Goal: Information Seeking & Learning: Compare options

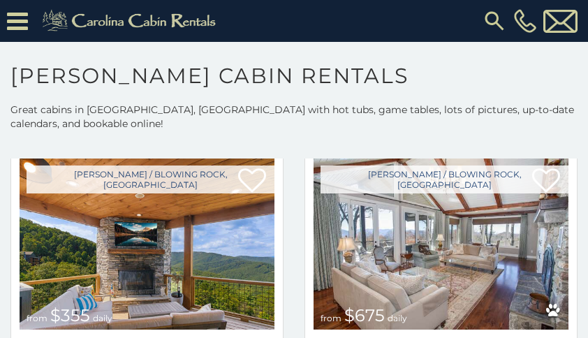
scroll to position [681, 0]
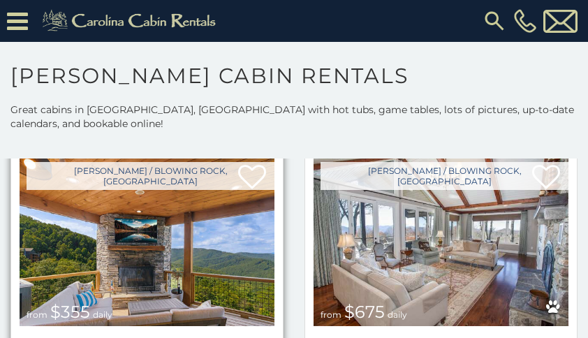
click at [177, 267] on img at bounding box center [147, 240] width 255 height 171
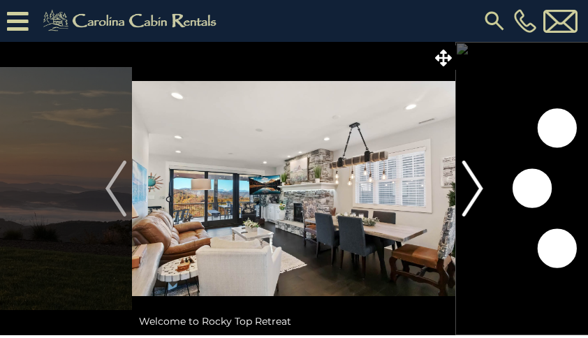
click at [487, 196] on button "Next" at bounding box center [472, 188] width 33 height 293
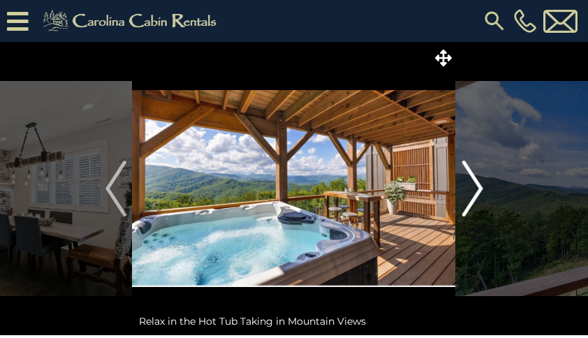
click at [487, 196] on button "Next" at bounding box center [472, 188] width 33 height 293
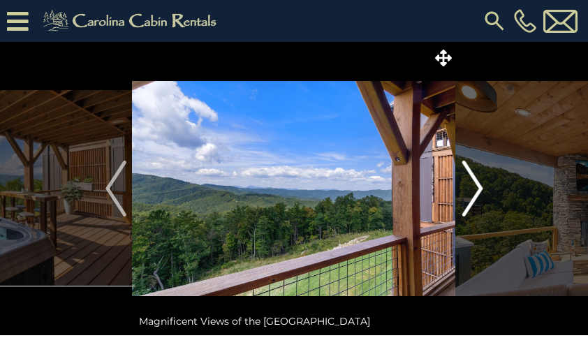
click at [484, 190] on button "Next" at bounding box center [472, 188] width 33 height 293
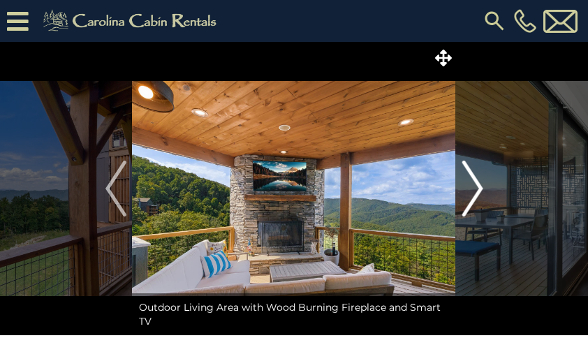
click at [481, 194] on img "Next" at bounding box center [472, 189] width 21 height 56
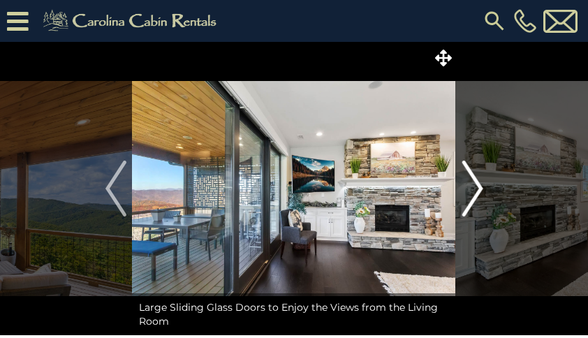
click at [484, 197] on button "Next" at bounding box center [472, 188] width 33 height 293
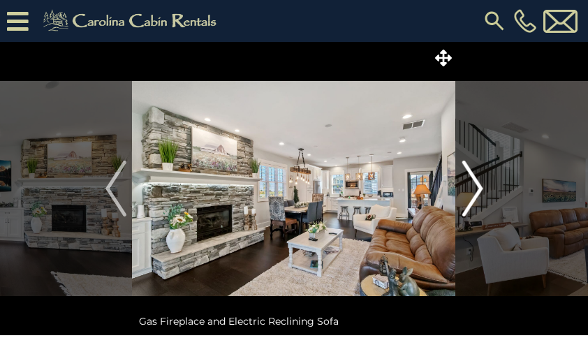
click at [484, 195] on button "Next" at bounding box center [472, 188] width 33 height 293
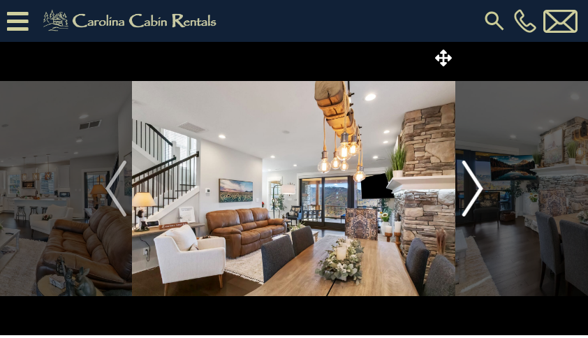
click at [486, 189] on button "Next" at bounding box center [472, 188] width 33 height 293
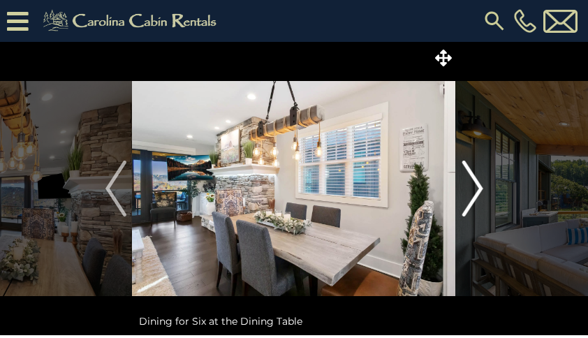
click at [482, 189] on img "Next" at bounding box center [472, 189] width 21 height 56
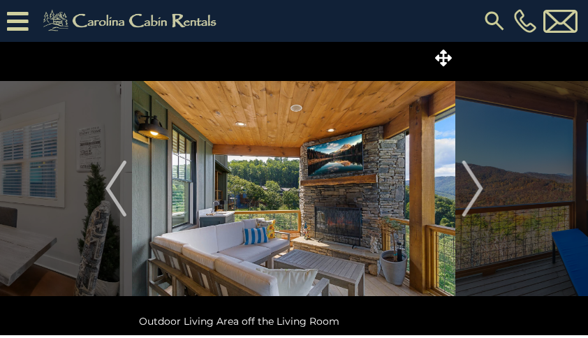
click at [486, 193] on button "Next" at bounding box center [472, 188] width 33 height 293
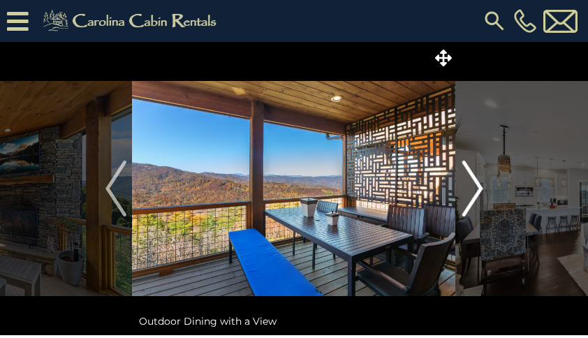
click at [484, 192] on button "Next" at bounding box center [472, 188] width 33 height 293
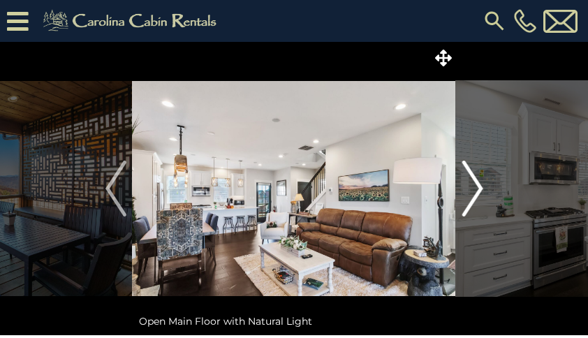
click at [482, 197] on img "Next" at bounding box center [472, 189] width 21 height 56
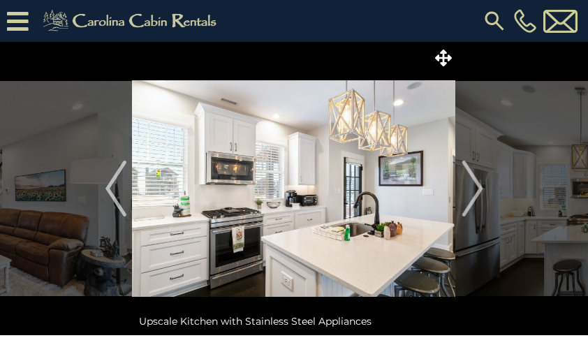
click at [486, 193] on button "Next" at bounding box center [472, 188] width 33 height 293
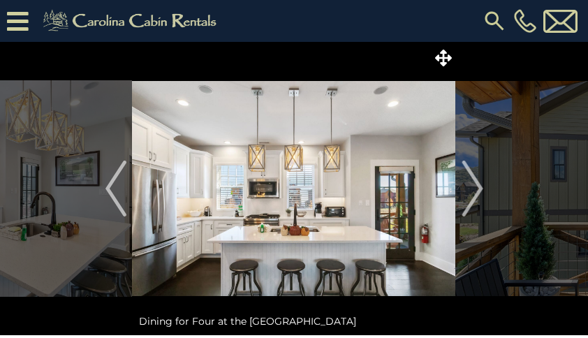
click at [486, 198] on button "Next" at bounding box center [472, 188] width 33 height 293
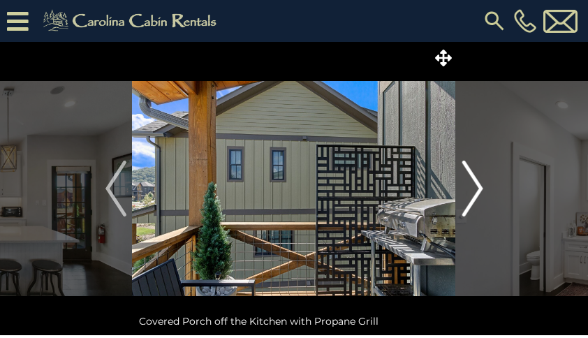
click at [486, 191] on button "Next" at bounding box center [472, 188] width 33 height 293
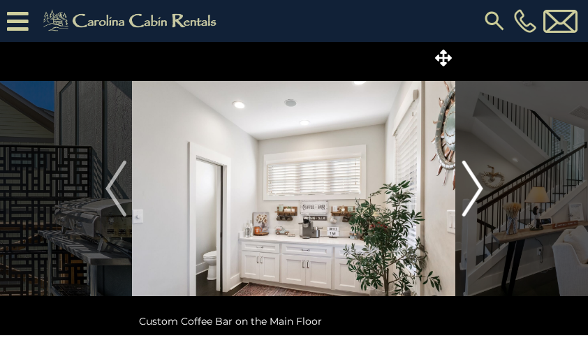
click at [485, 194] on button "Next" at bounding box center [472, 188] width 33 height 293
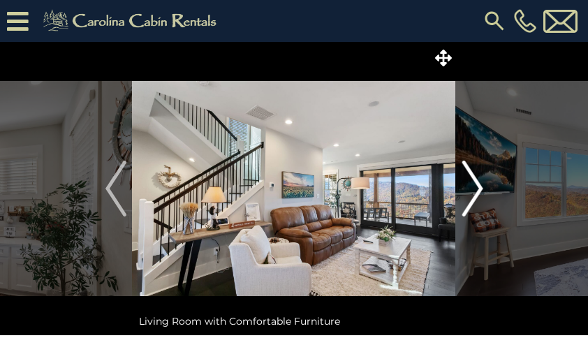
click at [484, 192] on button "Next" at bounding box center [472, 188] width 33 height 293
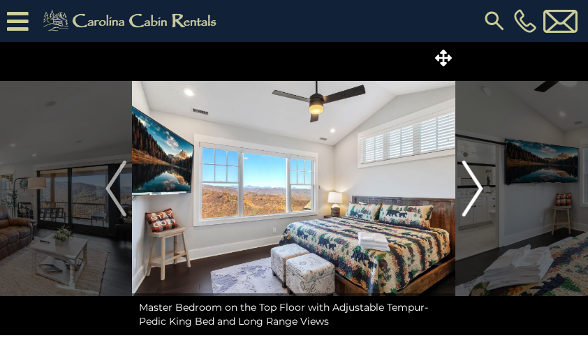
click at [486, 188] on button "Next" at bounding box center [472, 188] width 33 height 293
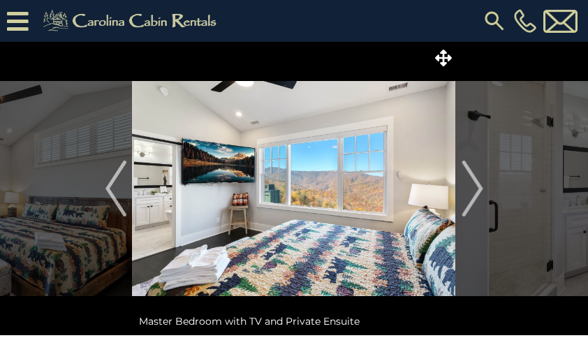
click at [483, 194] on button "Next" at bounding box center [472, 188] width 33 height 293
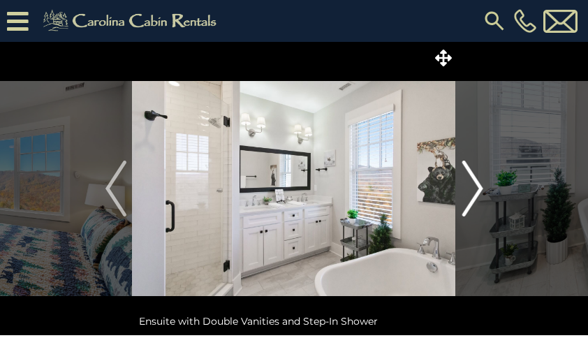
click at [483, 193] on img "Next" at bounding box center [472, 189] width 21 height 56
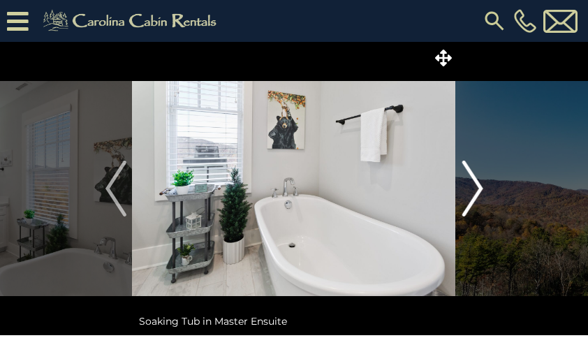
click at [485, 194] on button "Next" at bounding box center [472, 188] width 33 height 293
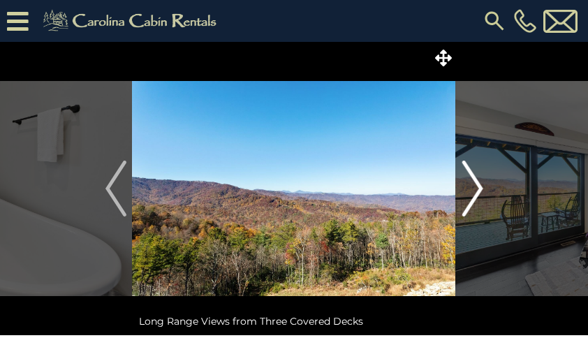
click at [484, 192] on button "Next" at bounding box center [472, 188] width 33 height 293
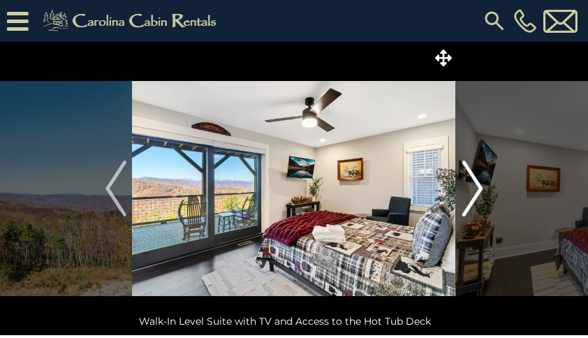
click at [482, 195] on img "Next" at bounding box center [472, 189] width 21 height 56
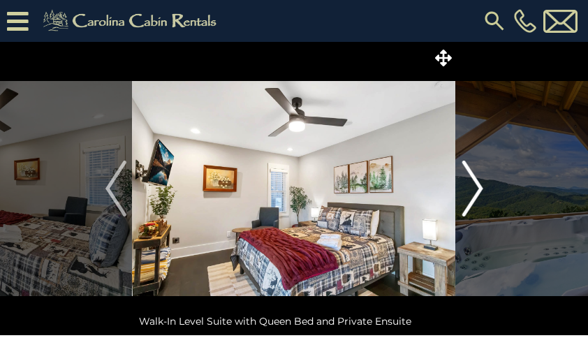
click at [484, 193] on button "Next" at bounding box center [472, 188] width 33 height 293
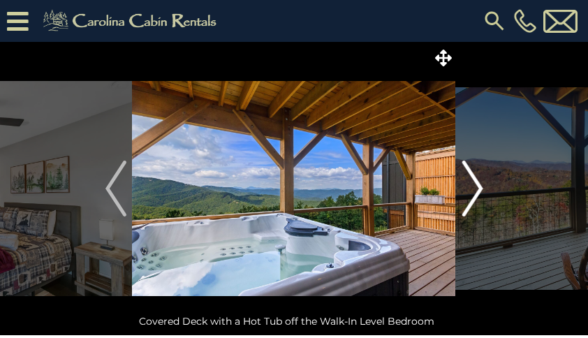
click at [483, 194] on button "Next" at bounding box center [472, 188] width 33 height 293
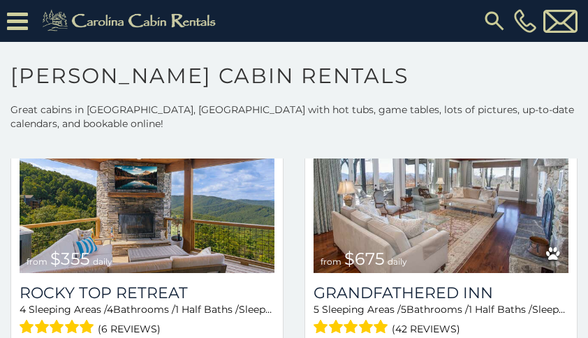
scroll to position [734, 0]
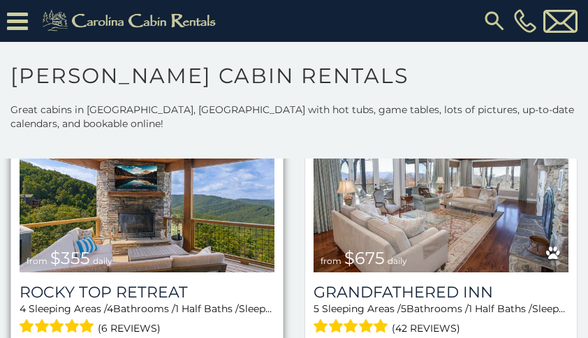
click at [206, 235] on img at bounding box center [147, 186] width 255 height 171
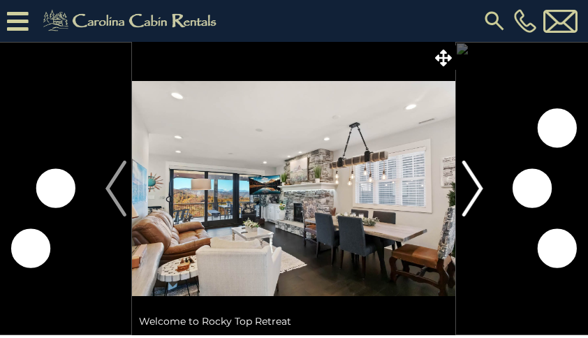
click at [484, 192] on button "Next" at bounding box center [472, 188] width 33 height 293
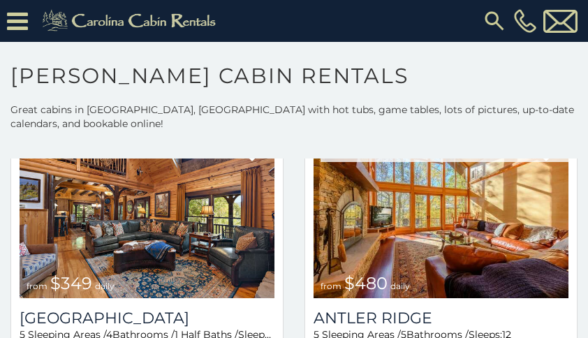
scroll to position [99, 0]
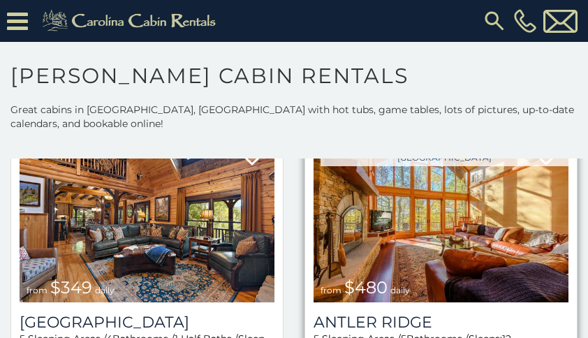
click at [504, 229] on img at bounding box center [441, 216] width 255 height 171
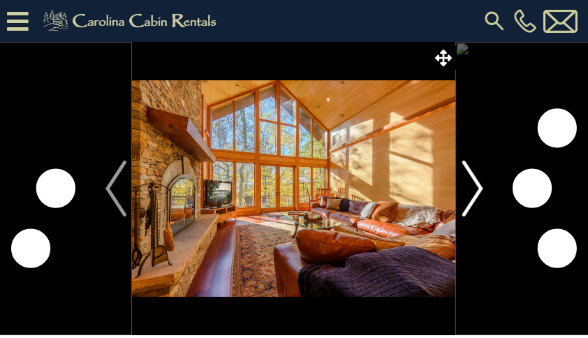
click at [481, 196] on img "Next" at bounding box center [472, 189] width 21 height 56
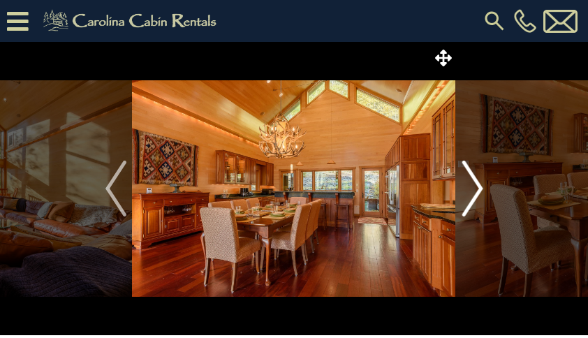
click at [484, 195] on button "Next" at bounding box center [472, 188] width 33 height 293
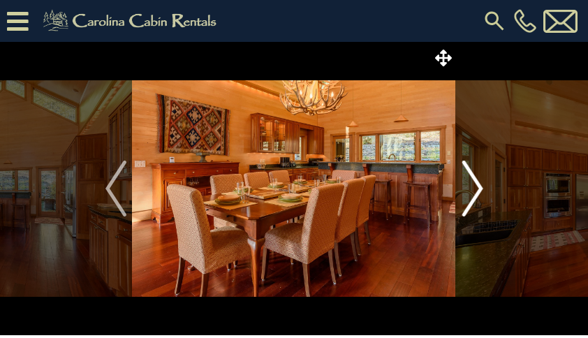
click at [481, 190] on img "Next" at bounding box center [472, 189] width 21 height 56
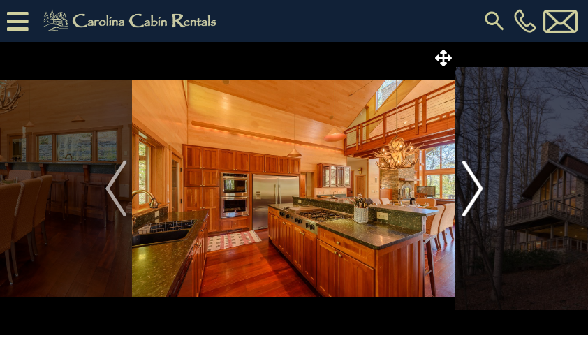
click at [486, 189] on button "Next" at bounding box center [472, 188] width 33 height 293
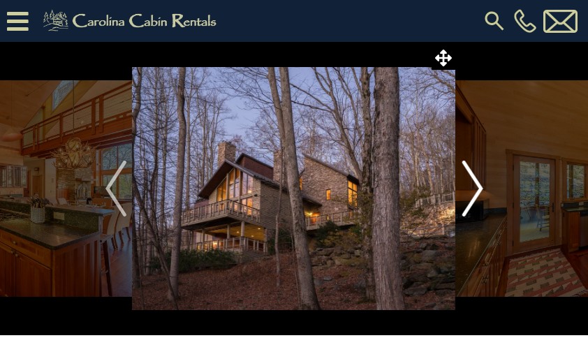
click at [486, 193] on button "Next" at bounding box center [472, 188] width 33 height 293
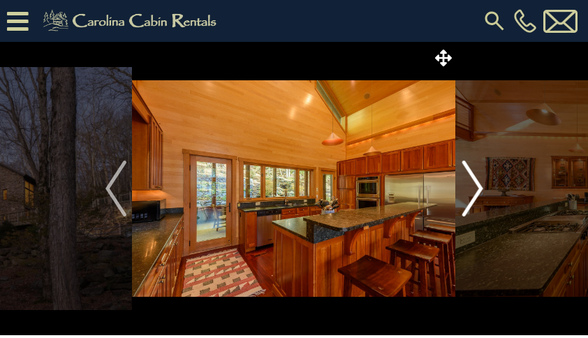
click at [483, 194] on button "Next" at bounding box center [472, 188] width 33 height 293
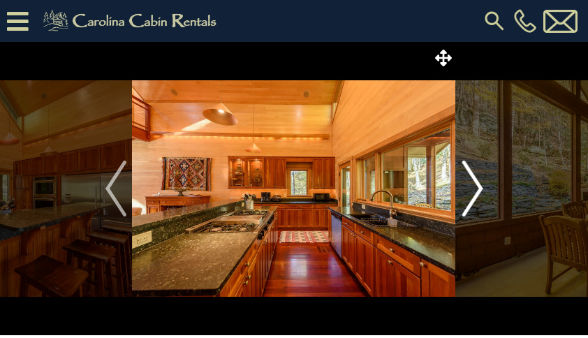
click at [484, 196] on button "Next" at bounding box center [472, 188] width 33 height 293
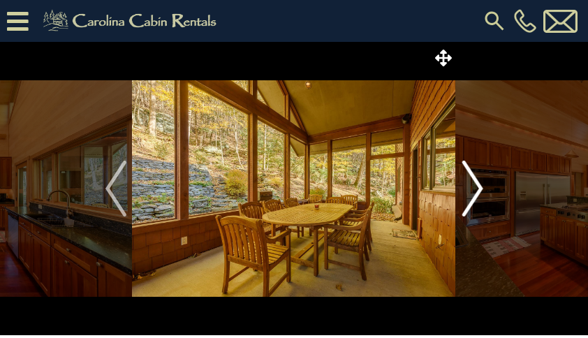
click at [484, 195] on button "Next" at bounding box center [472, 188] width 33 height 293
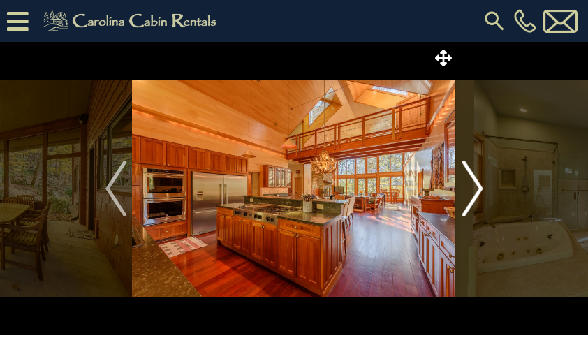
click at [484, 193] on button "Next" at bounding box center [472, 188] width 33 height 293
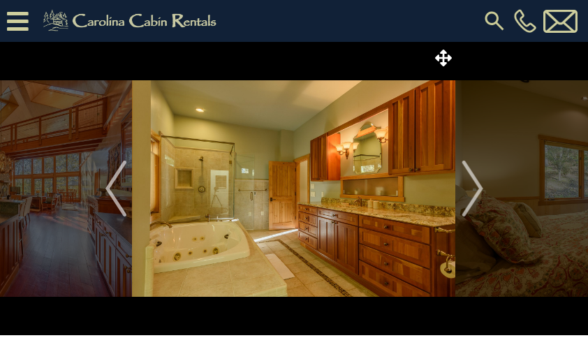
click at [486, 197] on button "Next" at bounding box center [472, 188] width 33 height 293
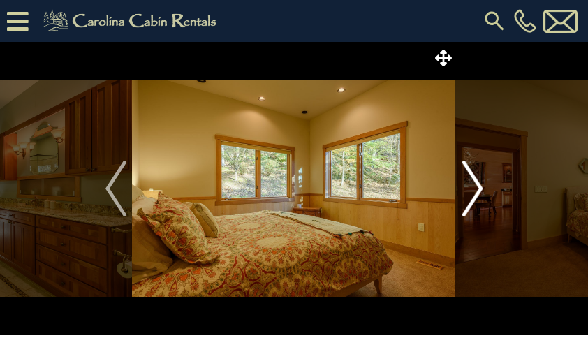
click at [486, 195] on button "Next" at bounding box center [472, 188] width 33 height 293
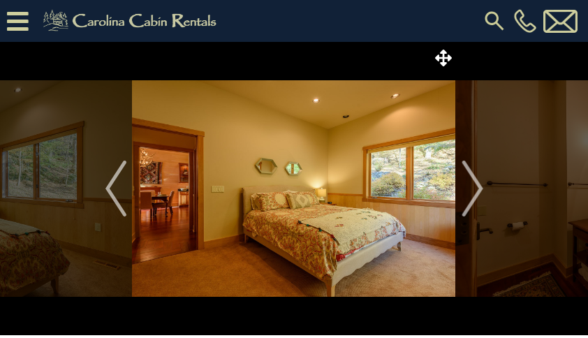
click at [483, 192] on img "Next" at bounding box center [472, 189] width 21 height 56
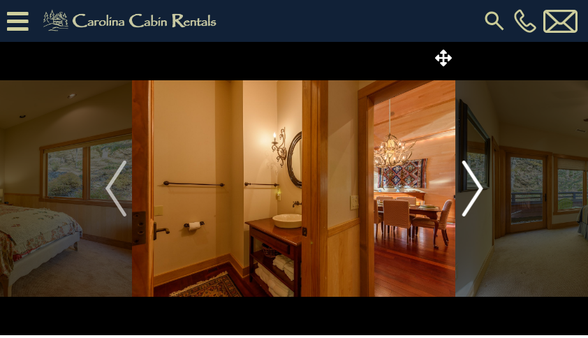
click at [483, 193] on button "Next" at bounding box center [472, 188] width 33 height 293
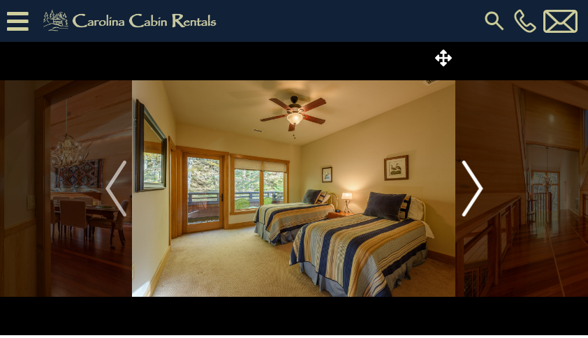
click at [487, 191] on button "Next" at bounding box center [472, 188] width 33 height 293
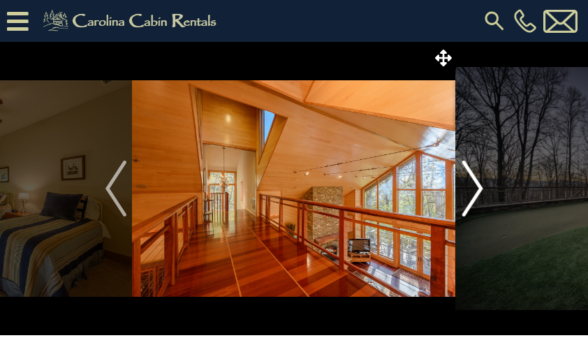
click at [480, 196] on img "Next" at bounding box center [472, 189] width 21 height 56
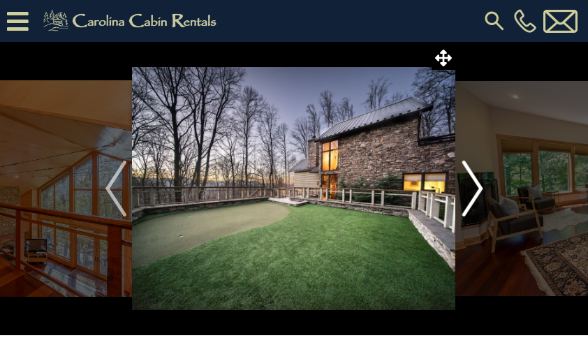
click at [484, 198] on button "Next" at bounding box center [472, 188] width 33 height 293
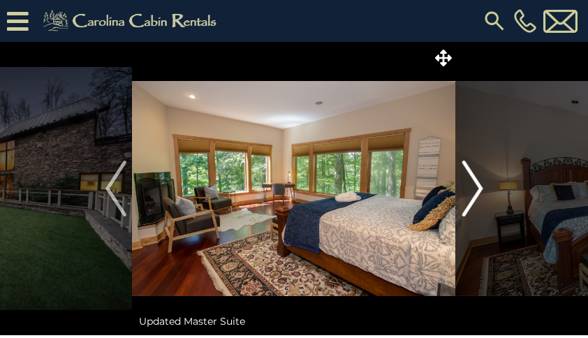
click at [482, 195] on img "Next" at bounding box center [472, 189] width 21 height 56
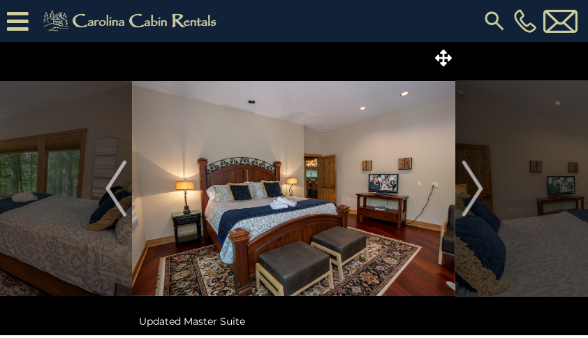
click at [485, 193] on button "Next" at bounding box center [472, 188] width 33 height 293
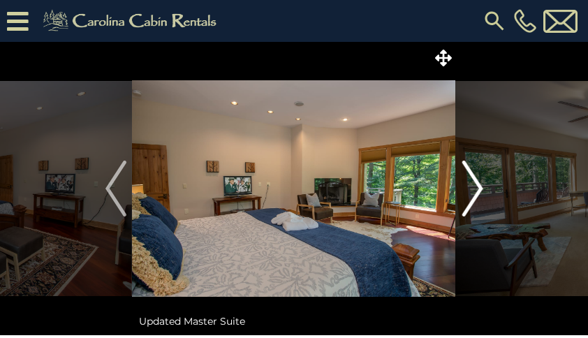
click at [484, 189] on button "Next" at bounding box center [472, 188] width 33 height 293
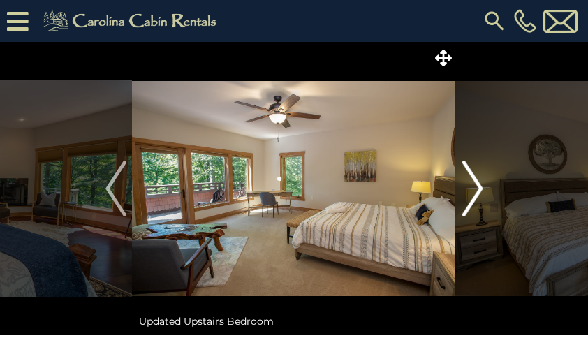
click at [486, 187] on button "Next" at bounding box center [472, 188] width 33 height 293
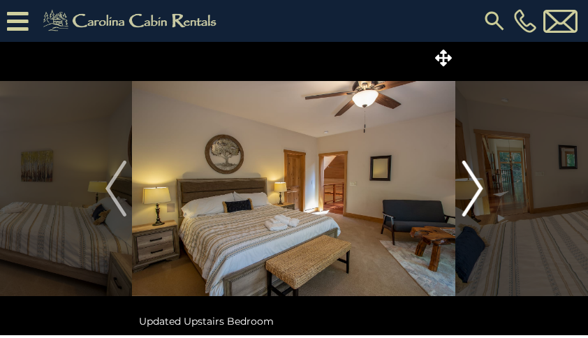
click at [484, 188] on button "Next" at bounding box center [472, 188] width 33 height 293
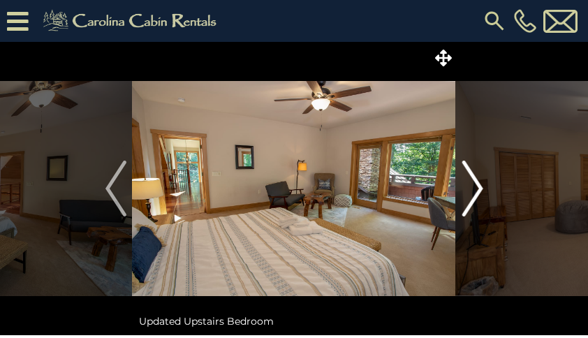
click at [486, 187] on button "Next" at bounding box center [472, 188] width 33 height 293
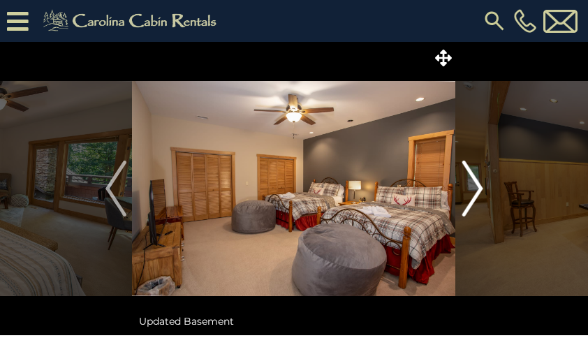
click at [481, 189] on img "Next" at bounding box center [472, 189] width 21 height 56
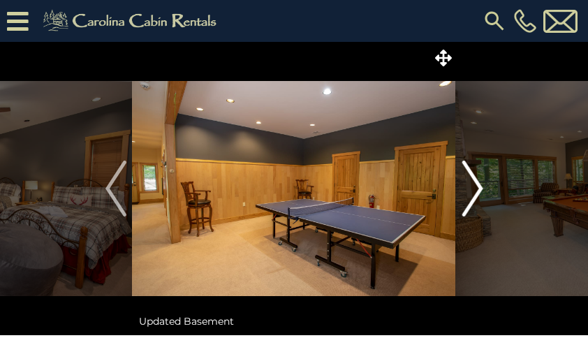
click at [484, 187] on button "Next" at bounding box center [472, 188] width 33 height 293
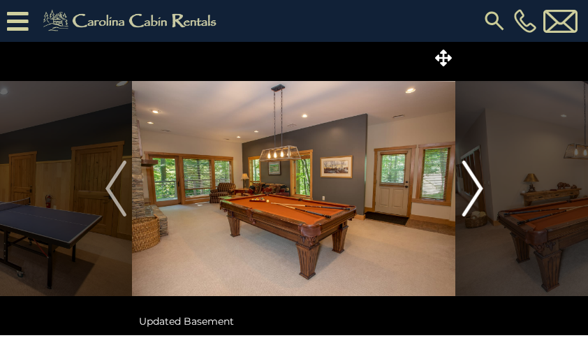
click at [484, 188] on button "Next" at bounding box center [472, 188] width 33 height 293
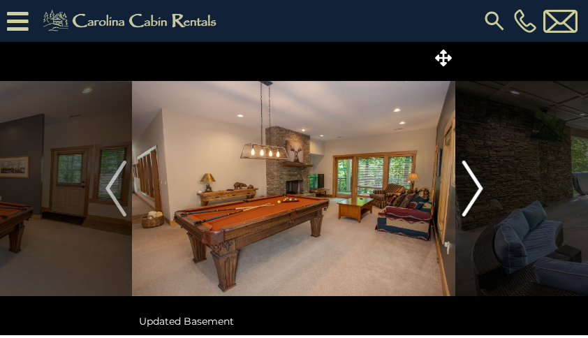
click at [485, 189] on button "Next" at bounding box center [472, 188] width 33 height 293
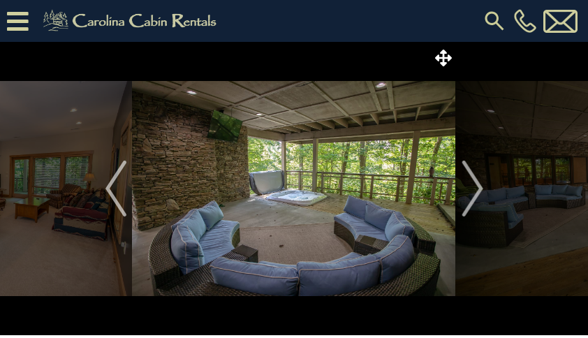
click at [486, 189] on button "Next" at bounding box center [472, 188] width 33 height 293
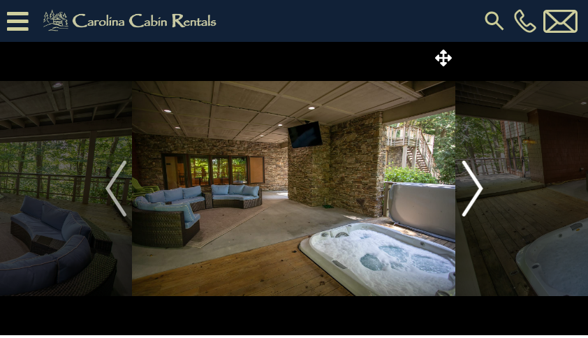
click at [484, 190] on button "Next" at bounding box center [472, 188] width 33 height 293
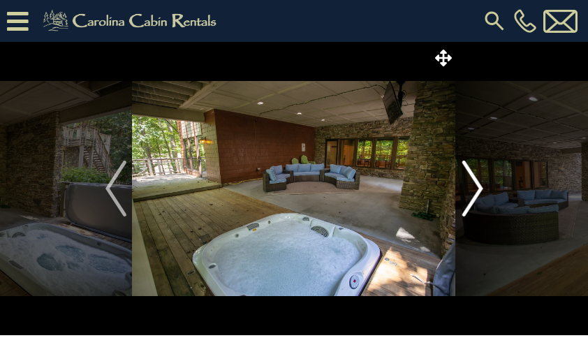
click at [488, 189] on button "Next" at bounding box center [472, 188] width 33 height 293
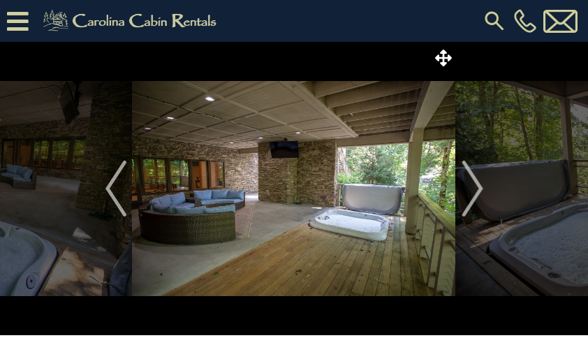
click at [487, 186] on button "Next" at bounding box center [472, 188] width 33 height 293
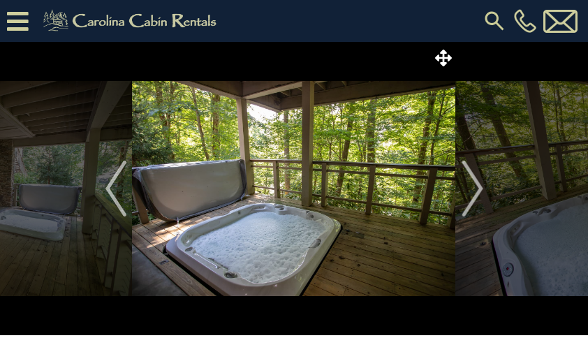
click at [484, 190] on button "Next" at bounding box center [472, 188] width 33 height 293
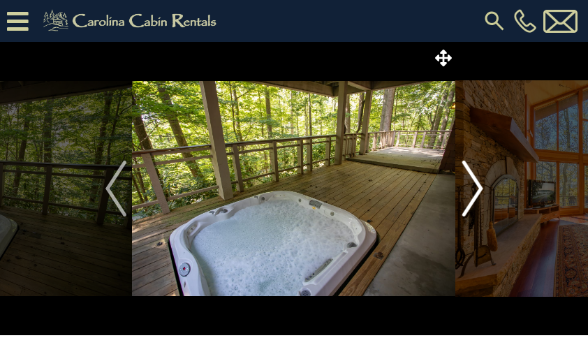
click at [488, 196] on button "Next" at bounding box center [472, 188] width 33 height 293
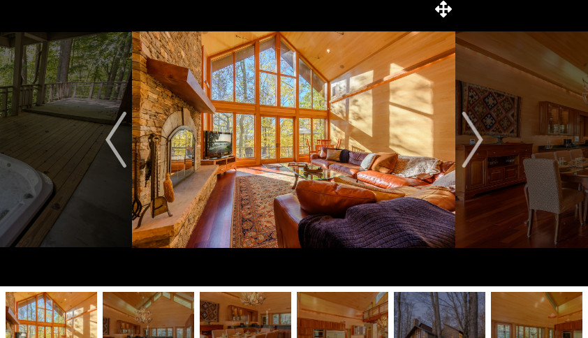
scroll to position [48, 0]
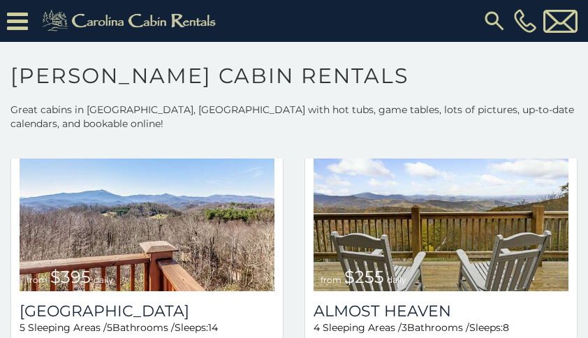
scroll to position [2230, 0]
click at [520, 233] on img at bounding box center [441, 206] width 255 height 171
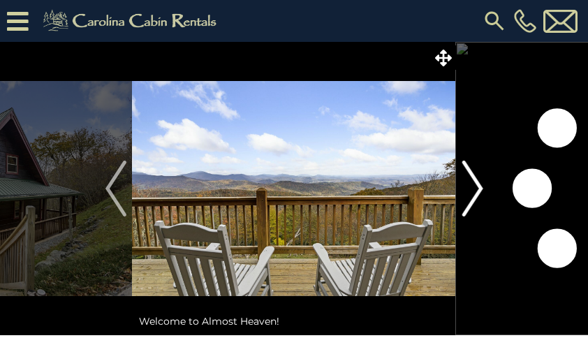
click at [481, 201] on img "Next" at bounding box center [472, 189] width 21 height 56
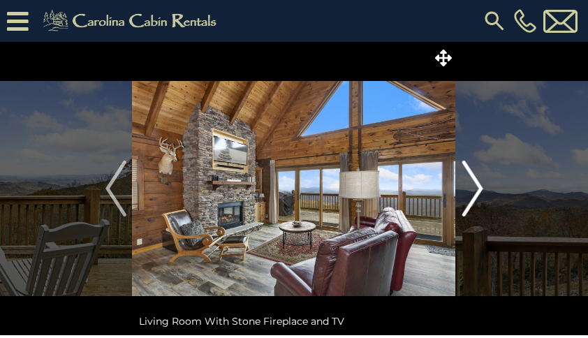
click at [482, 196] on img "Next" at bounding box center [472, 189] width 21 height 56
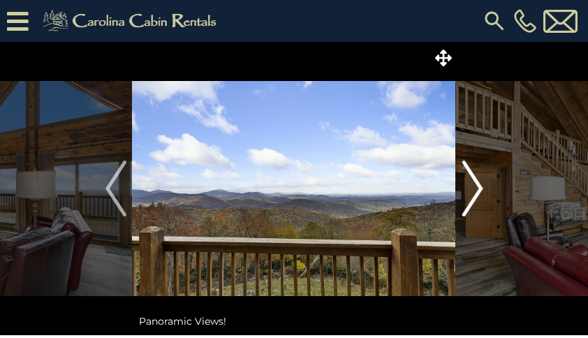
click at [484, 193] on button "Next" at bounding box center [472, 188] width 33 height 293
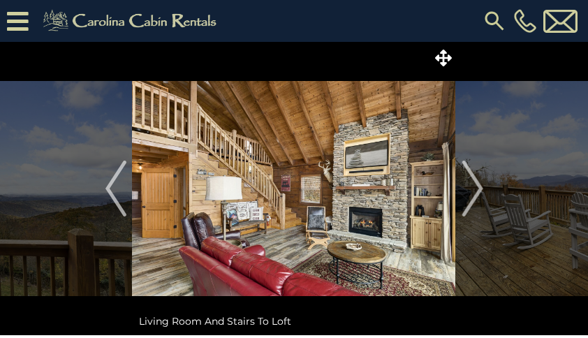
click at [480, 195] on img "Next" at bounding box center [472, 189] width 21 height 56
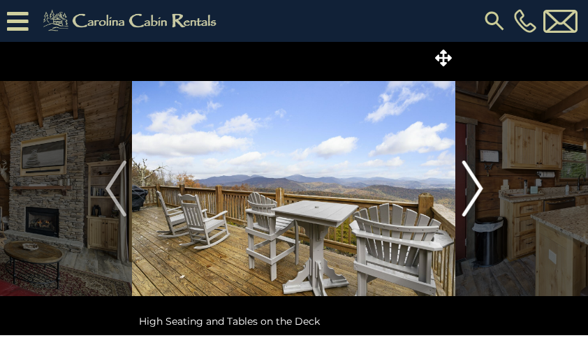
click at [484, 194] on button "Next" at bounding box center [472, 188] width 33 height 293
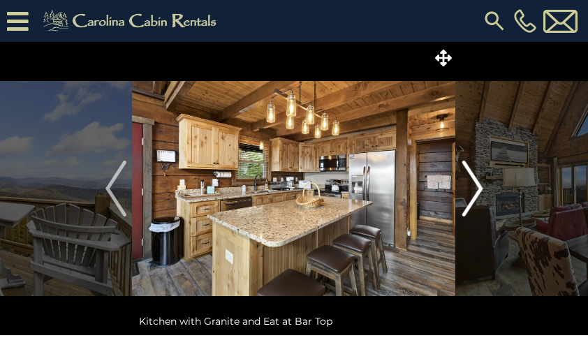
click at [484, 193] on button "Next" at bounding box center [472, 188] width 33 height 293
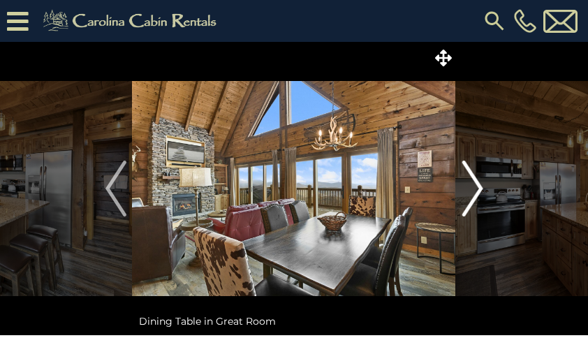
click at [481, 196] on img "Next" at bounding box center [472, 189] width 21 height 56
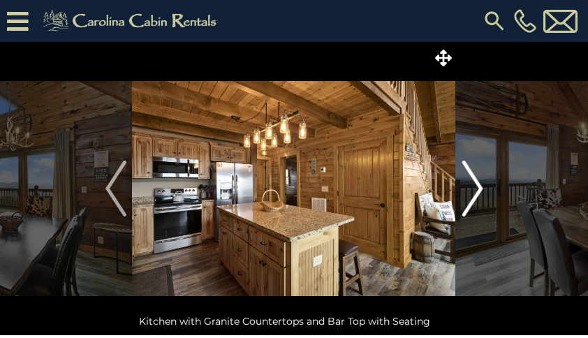
click at [483, 190] on button "Next" at bounding box center [472, 188] width 33 height 293
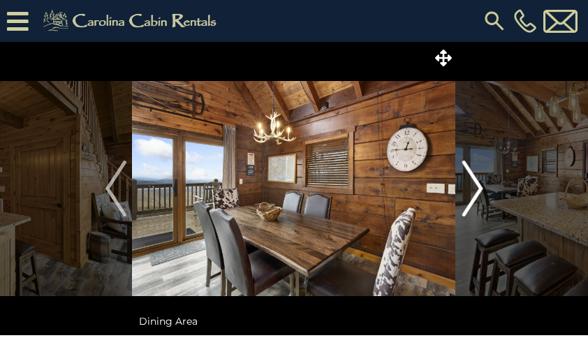
click at [485, 193] on button "Next" at bounding box center [472, 188] width 33 height 293
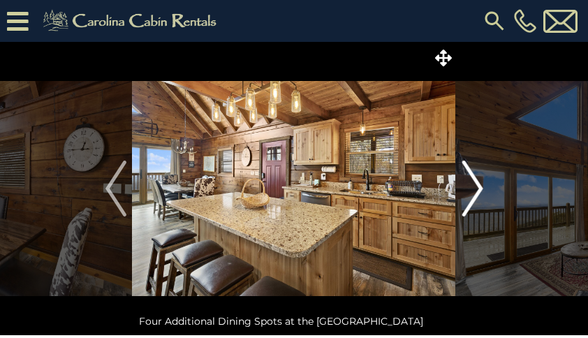
click at [483, 196] on button "Next" at bounding box center [472, 188] width 33 height 293
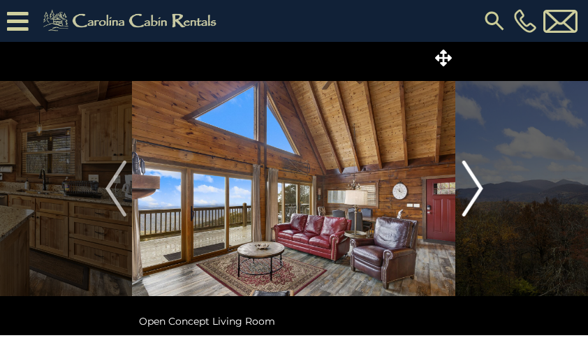
click at [482, 191] on img "Next" at bounding box center [472, 189] width 21 height 56
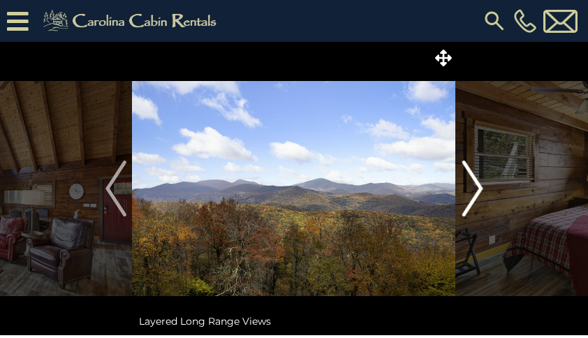
click at [481, 189] on img "Next" at bounding box center [472, 189] width 21 height 56
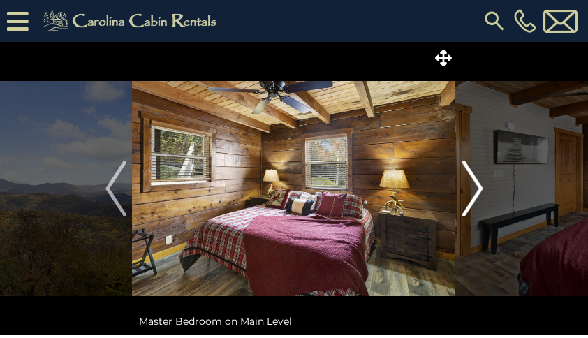
click at [483, 189] on button "Next" at bounding box center [472, 188] width 33 height 293
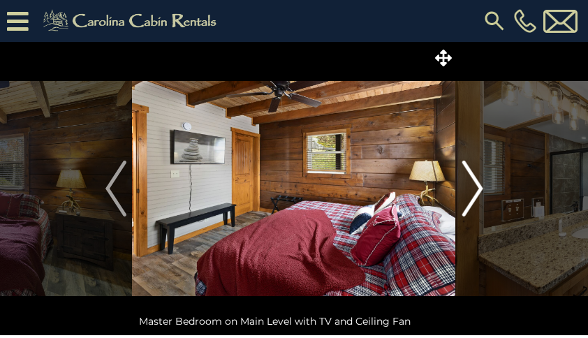
click at [482, 190] on img "Next" at bounding box center [472, 189] width 21 height 56
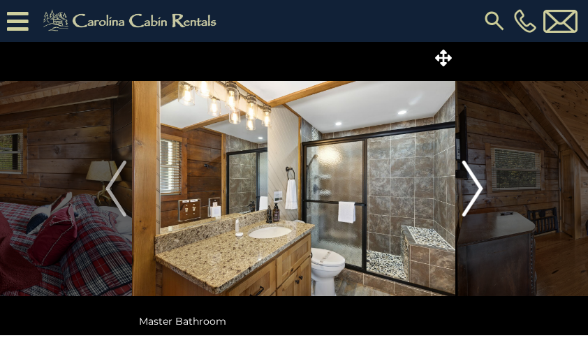
click at [482, 188] on img "Next" at bounding box center [472, 189] width 21 height 56
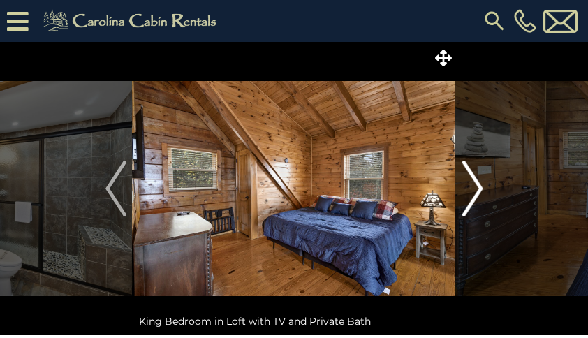
click at [482, 189] on img "Next" at bounding box center [472, 189] width 21 height 56
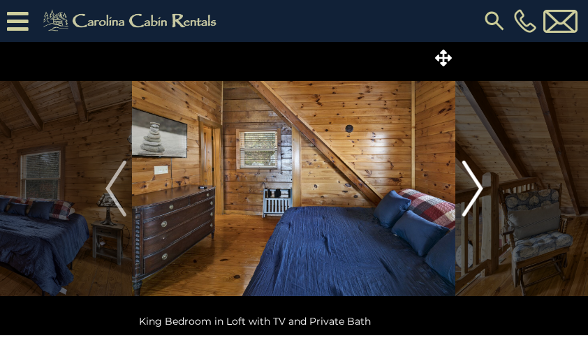
click at [481, 191] on img "Next" at bounding box center [472, 189] width 21 height 56
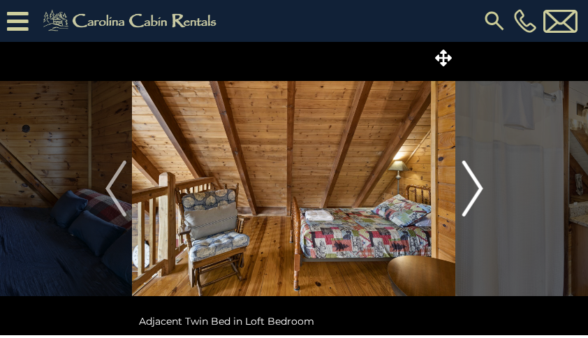
click at [484, 191] on button "Next" at bounding box center [472, 188] width 33 height 293
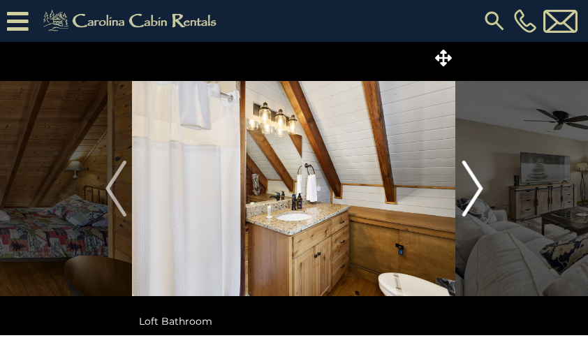
click at [483, 187] on button "Next" at bounding box center [472, 188] width 33 height 293
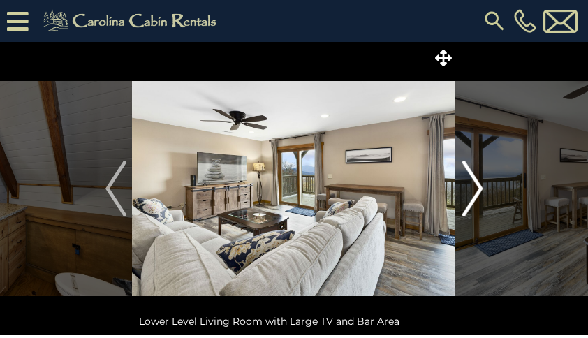
click at [488, 189] on button "Next" at bounding box center [472, 188] width 33 height 293
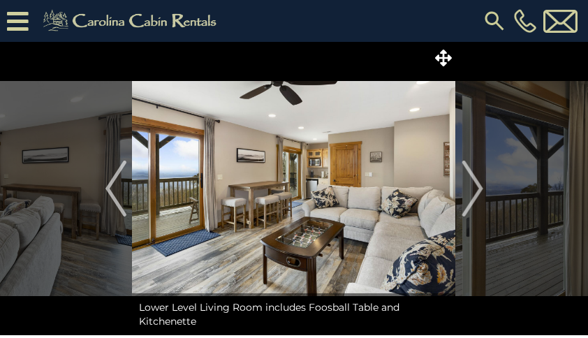
click at [476, 189] on img "Next" at bounding box center [472, 189] width 21 height 56
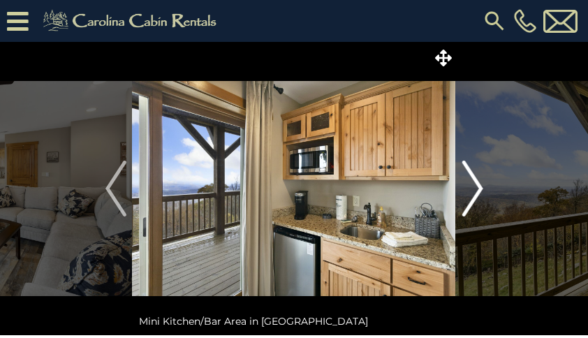
click at [480, 189] on img "Next" at bounding box center [472, 189] width 21 height 56
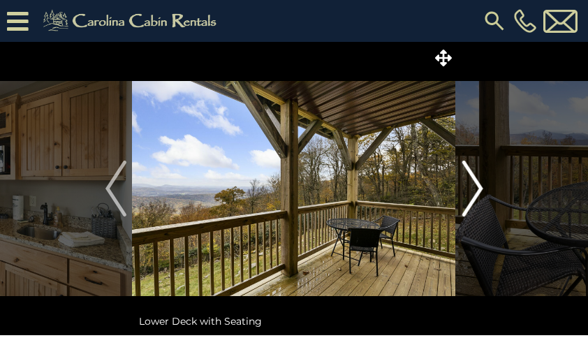
click at [481, 185] on img "Next" at bounding box center [472, 189] width 21 height 56
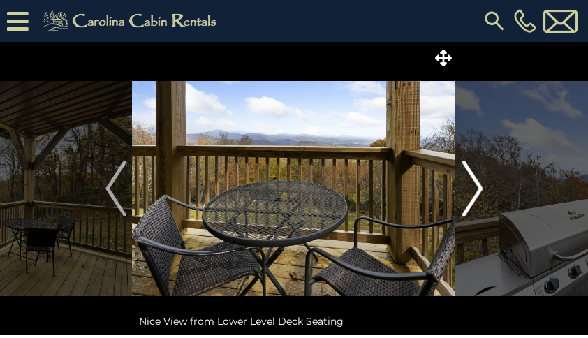
click at [480, 189] on img "Next" at bounding box center [472, 189] width 21 height 56
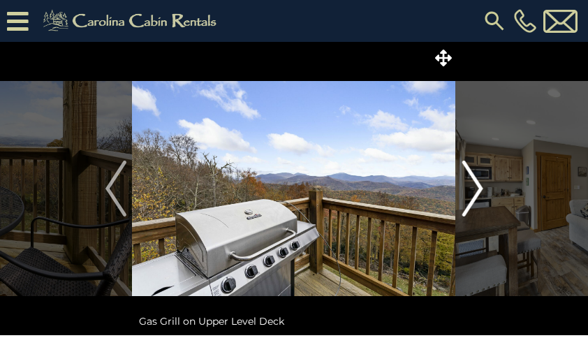
click at [481, 191] on img "Next" at bounding box center [472, 189] width 21 height 56
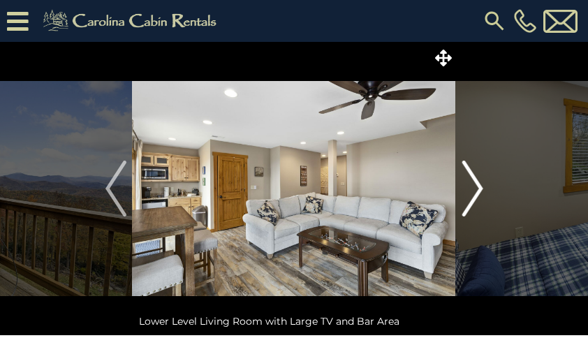
click at [485, 188] on button "Next" at bounding box center [472, 188] width 33 height 293
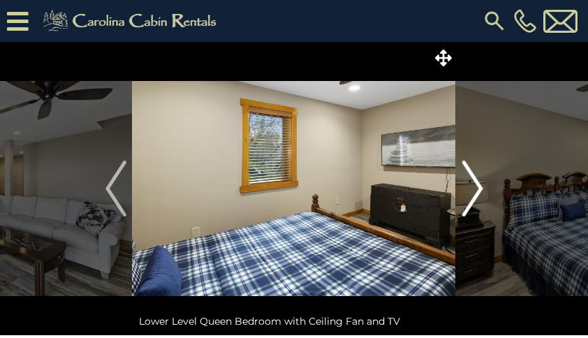
click at [482, 194] on img "Next" at bounding box center [472, 189] width 21 height 56
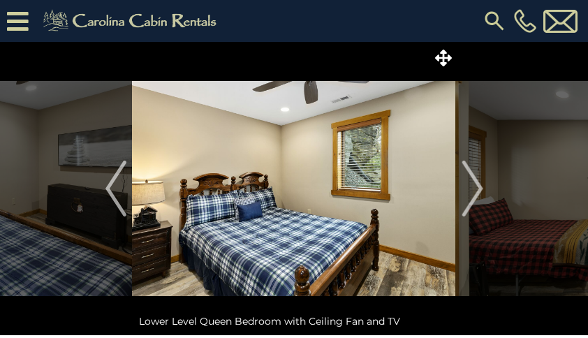
click at [481, 187] on img "Next" at bounding box center [472, 189] width 21 height 56
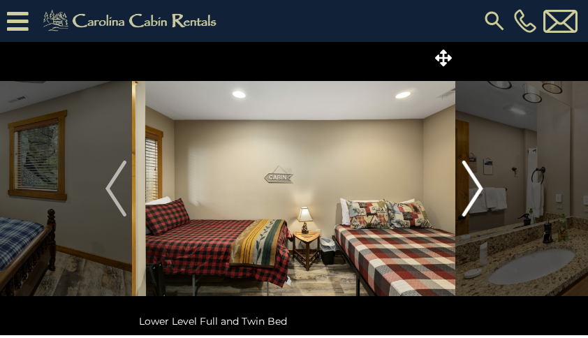
click at [483, 189] on button "Next" at bounding box center [472, 188] width 33 height 293
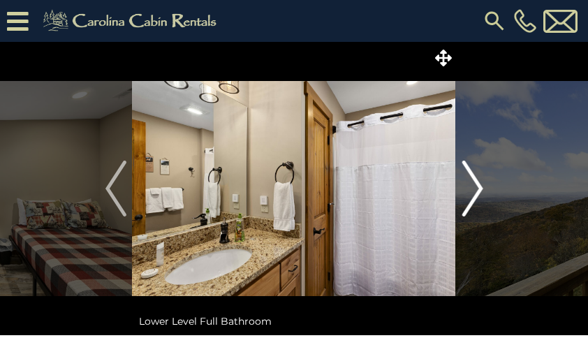
click at [486, 188] on button "Next" at bounding box center [472, 188] width 33 height 293
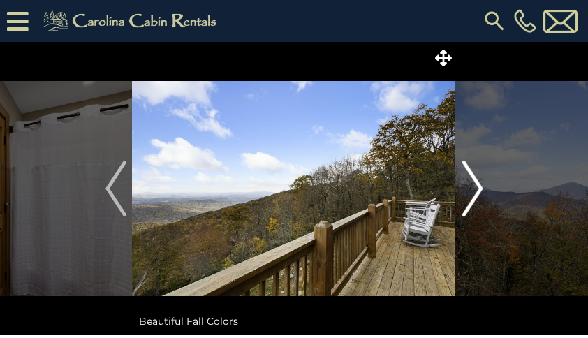
click at [484, 189] on button "Next" at bounding box center [472, 188] width 33 height 293
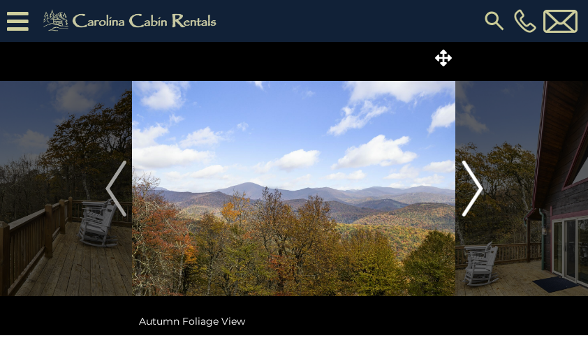
click at [483, 190] on button "Next" at bounding box center [472, 188] width 33 height 293
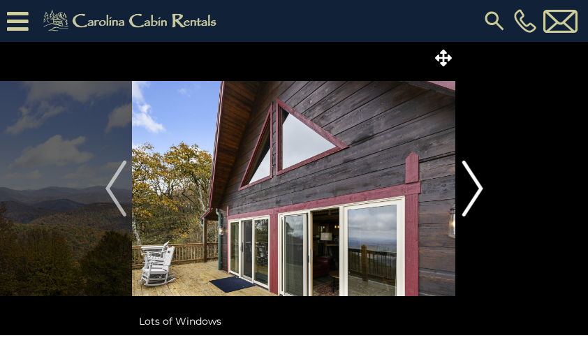
click at [483, 188] on img "Next" at bounding box center [472, 189] width 21 height 56
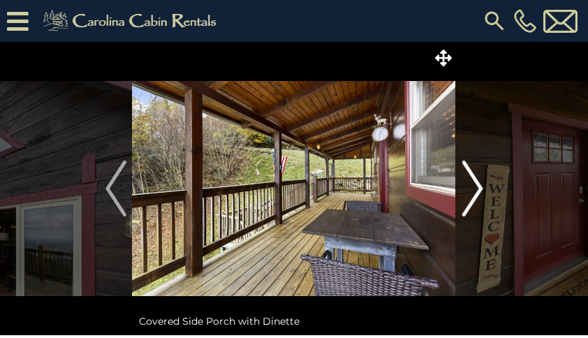
click at [488, 188] on button "Next" at bounding box center [472, 188] width 33 height 293
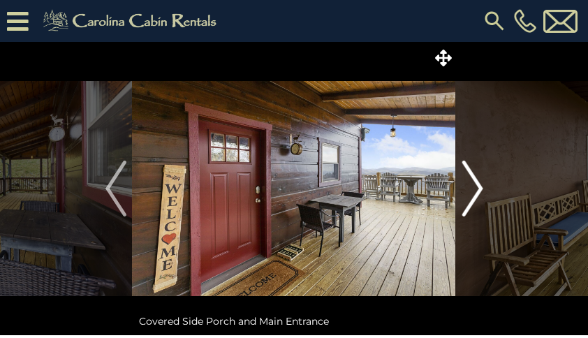
click at [481, 186] on img "Next" at bounding box center [472, 189] width 21 height 56
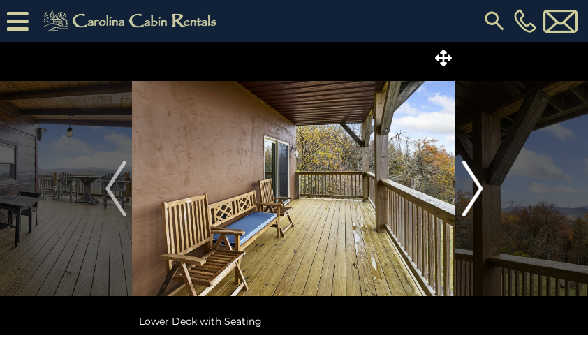
click at [481, 187] on img "Next" at bounding box center [472, 189] width 21 height 56
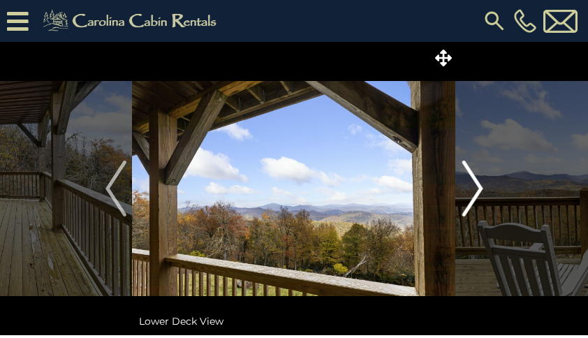
click at [486, 187] on button "Next" at bounding box center [472, 188] width 33 height 293
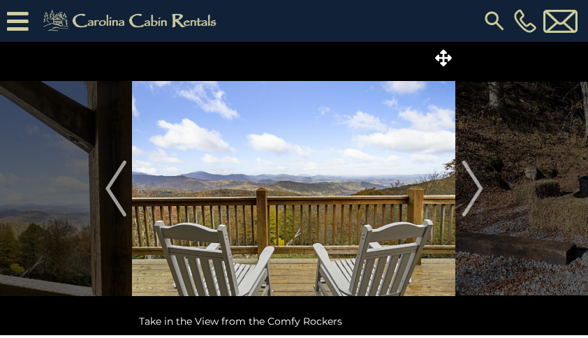
click at [480, 193] on img "Next" at bounding box center [472, 189] width 21 height 56
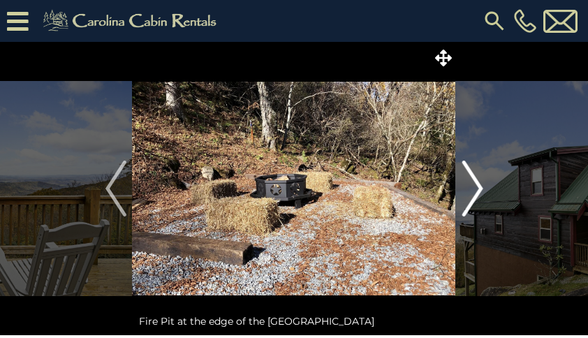
click at [481, 191] on img "Next" at bounding box center [472, 189] width 21 height 56
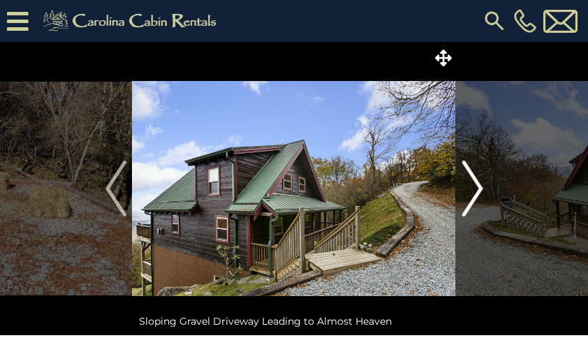
click at [482, 189] on img "Next" at bounding box center [472, 189] width 21 height 56
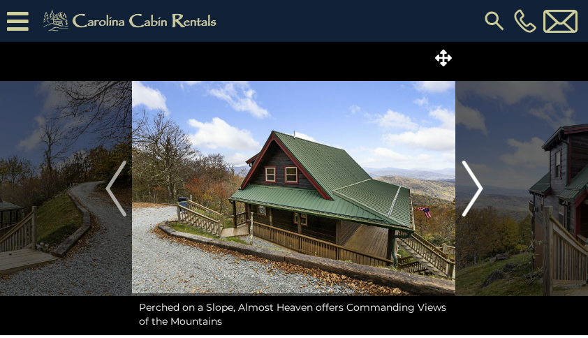
click at [483, 189] on img "Next" at bounding box center [472, 189] width 21 height 56
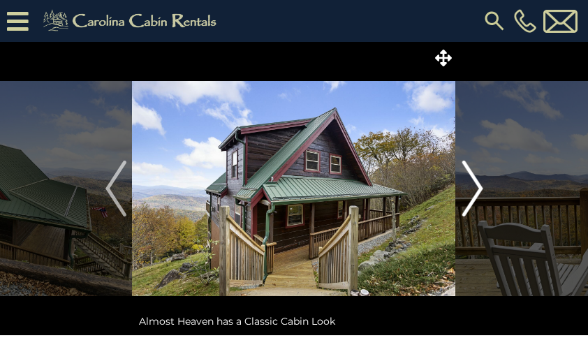
click at [486, 190] on button "Next" at bounding box center [472, 188] width 33 height 293
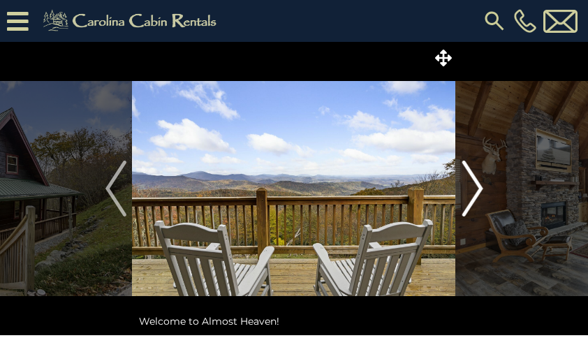
click at [486, 189] on button "Next" at bounding box center [472, 188] width 33 height 293
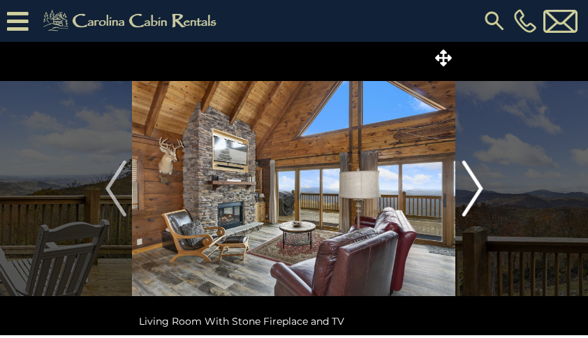
click at [484, 190] on button "Next" at bounding box center [472, 188] width 33 height 293
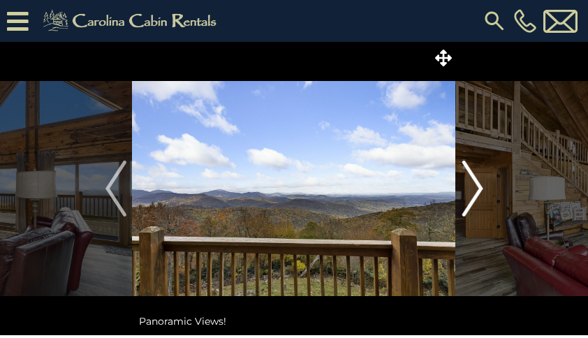
click at [481, 191] on img "Next" at bounding box center [472, 189] width 21 height 56
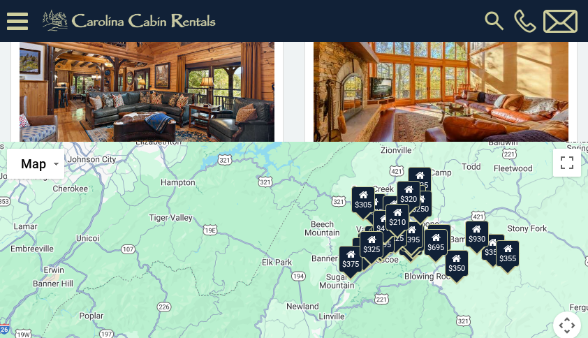
click at [497, 233] on div "$355" at bounding box center [493, 246] width 24 height 27
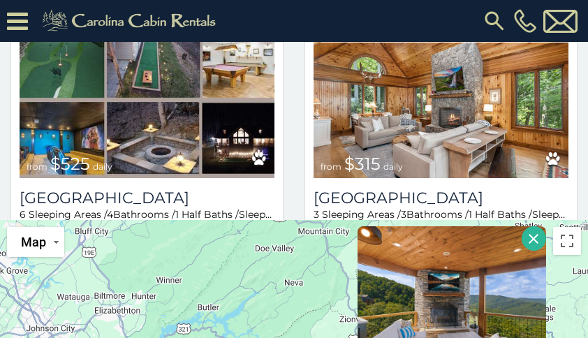
scroll to position [375, 0]
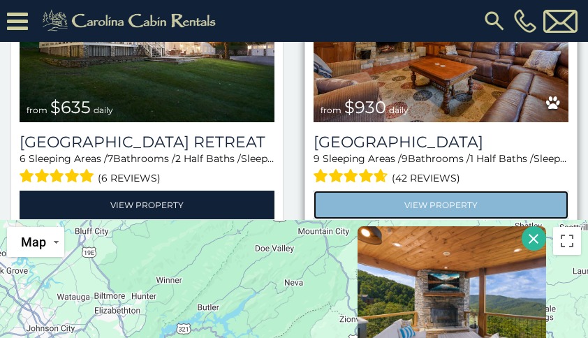
click at [520, 191] on link "View Property" at bounding box center [441, 205] width 255 height 29
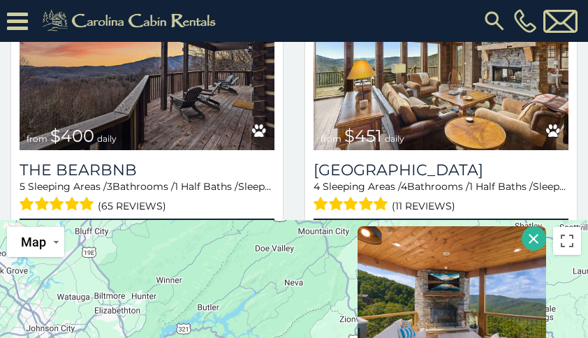
scroll to position [1310, 0]
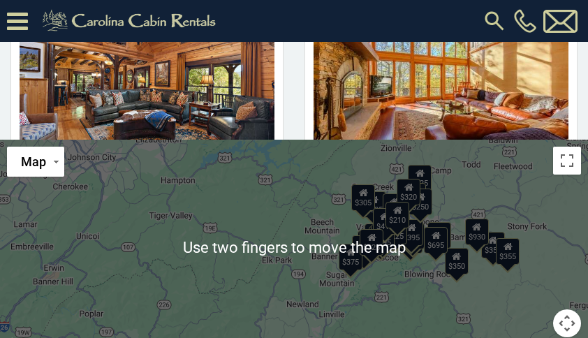
scroll to position [263, 0]
